Goal: Find specific page/section

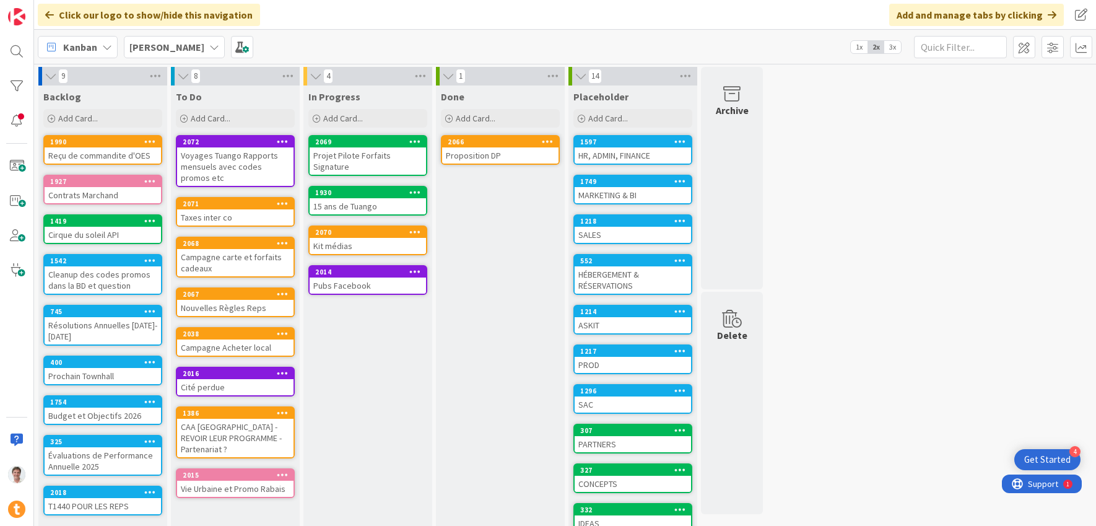
click at [648, 152] on div "HR, ADMIN, FINANCE" at bounding box center [633, 155] width 116 height 16
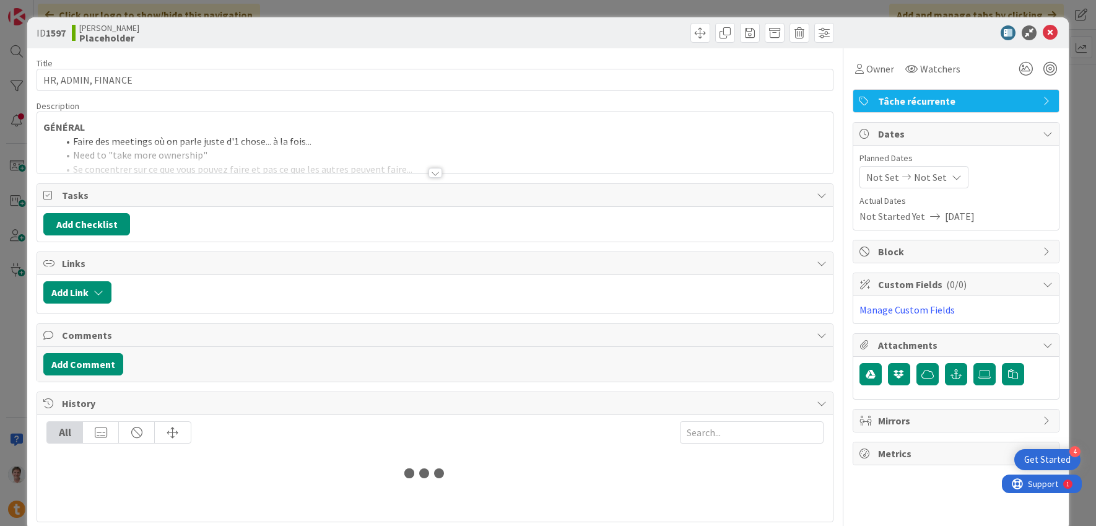
click at [271, 168] on div at bounding box center [435, 158] width 796 height 32
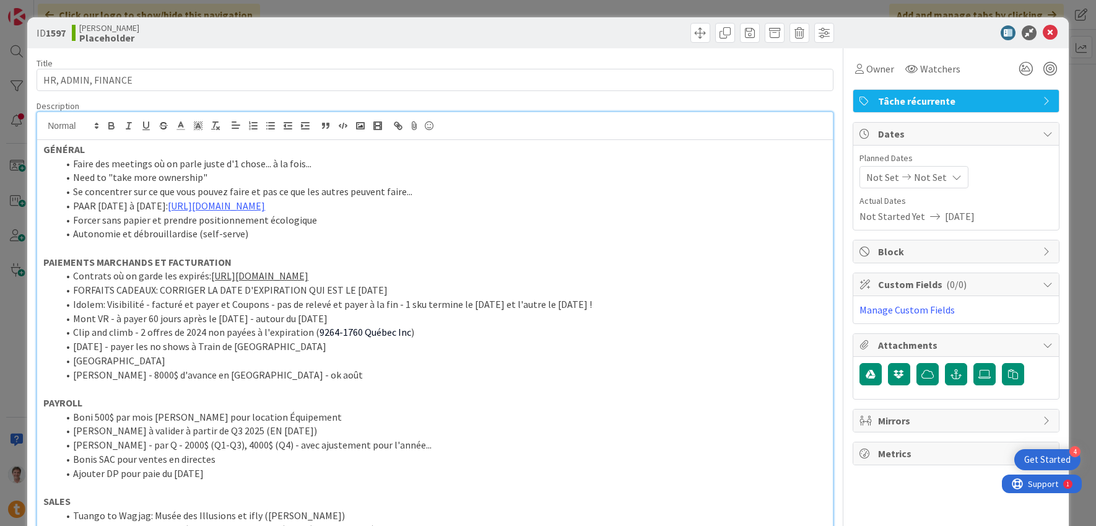
click at [312, 375] on li "[PERSON_NAME] - 8000$ d'avance en [GEOGRAPHIC_DATA] - ok août" at bounding box center [442, 375] width 768 height 14
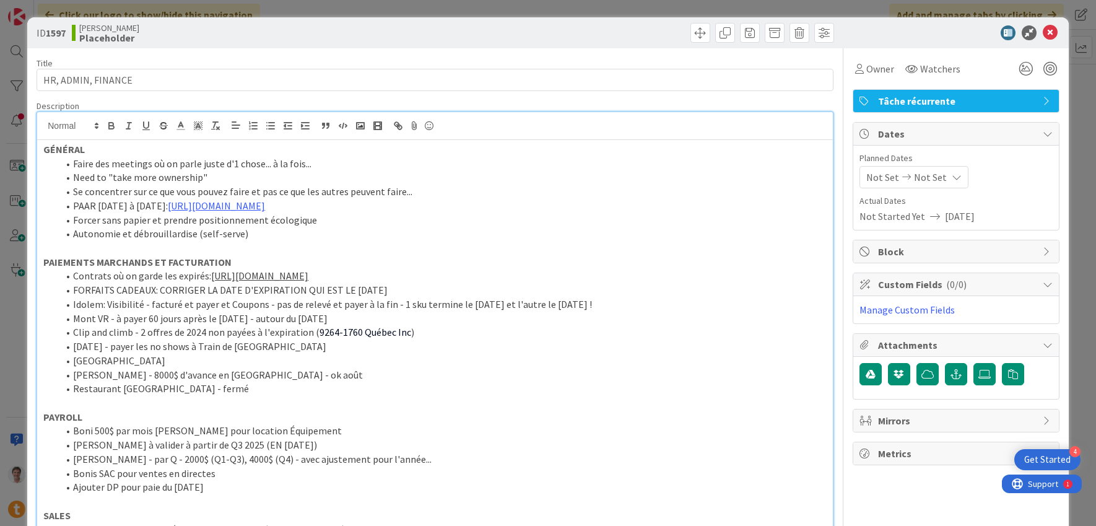
click at [311, 329] on li "Clip and climb - 2 offres de 2024 non payées à l'expiration ( 9264-1760 Québec …" at bounding box center [442, 332] width 768 height 14
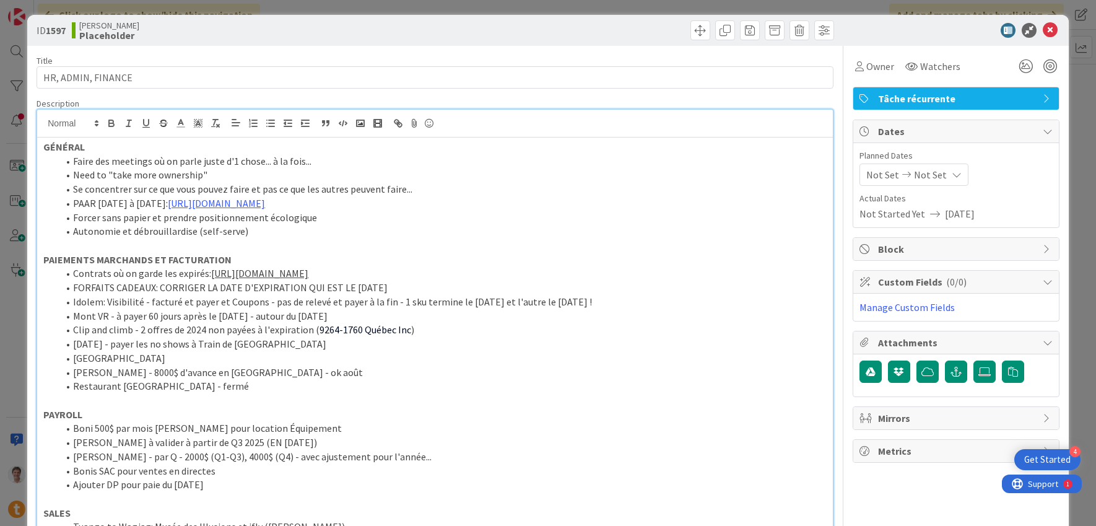
drag, startPoint x: 367, startPoint y: 316, endPoint x: 48, endPoint y: 313, distance: 318.2
click at [48, 313] on ol "Contrats où on garde les expirés: [URL][DOMAIN_NAME] FORFAITS CADEAUX: CORRIGER…" at bounding box center [434, 329] width 783 height 126
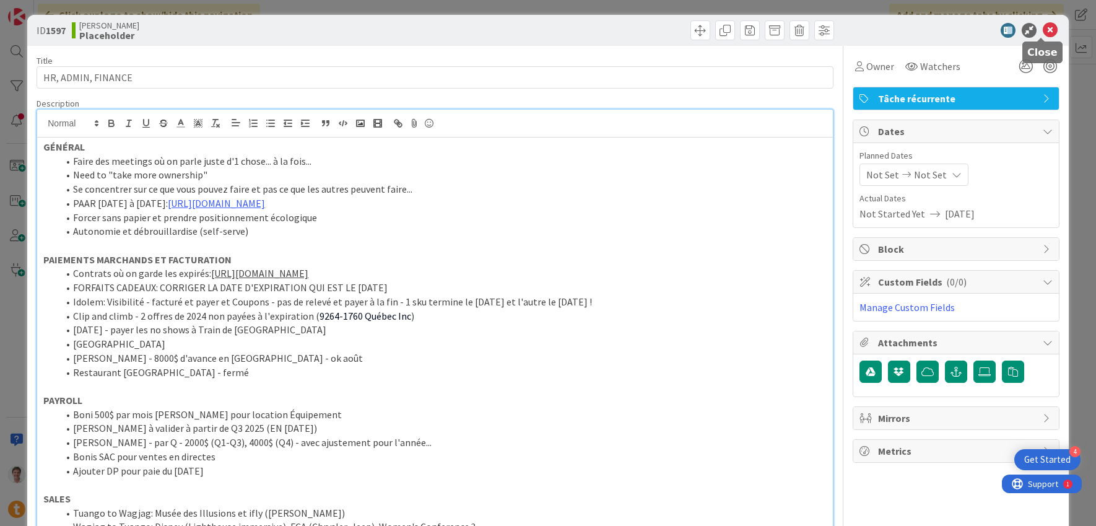
click at [1044, 28] on icon at bounding box center [1050, 30] width 15 height 15
